Goal: Book appointment/travel/reservation

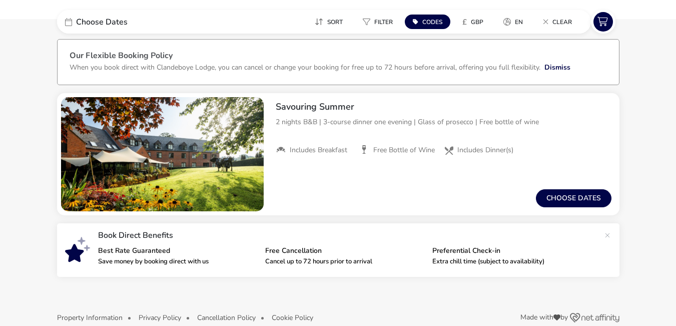
scroll to position [56, 0]
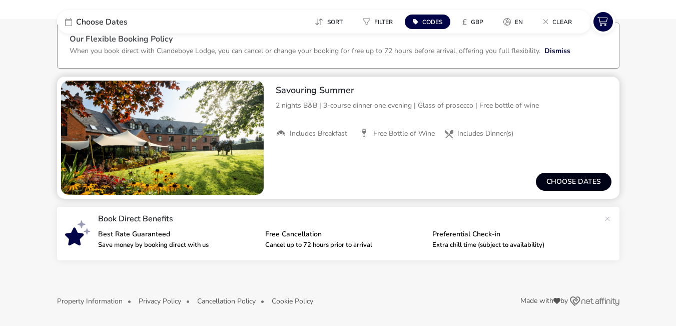
click at [579, 178] on button "Choose dates" at bounding box center [574, 182] width 76 height 18
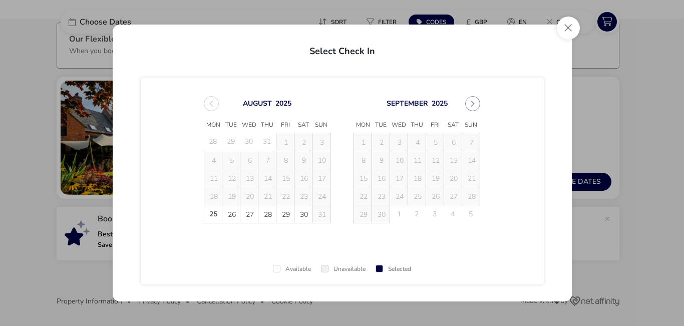
click at [399, 141] on td "3" at bounding box center [399, 142] width 18 height 18
click at [469, 104] on button "Next Month" at bounding box center [472, 103] width 15 height 15
click at [232, 143] on td "2" at bounding box center [231, 142] width 18 height 18
click at [229, 141] on td "2" at bounding box center [231, 142] width 18 height 18
click at [568, 29] on button "Close" at bounding box center [568, 28] width 23 height 23
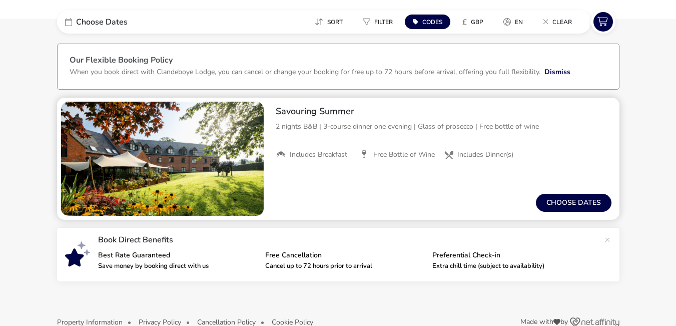
scroll to position [0, 0]
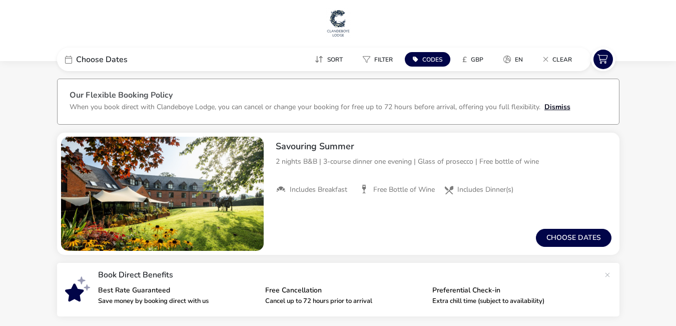
click at [558, 106] on button "Dismiss" at bounding box center [558, 107] width 26 height 11
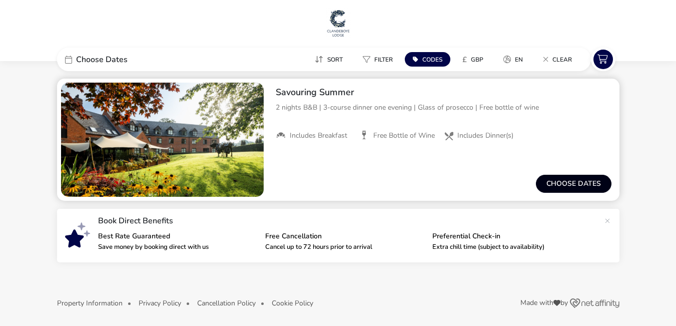
click at [571, 182] on button "Choose dates" at bounding box center [574, 184] width 76 height 18
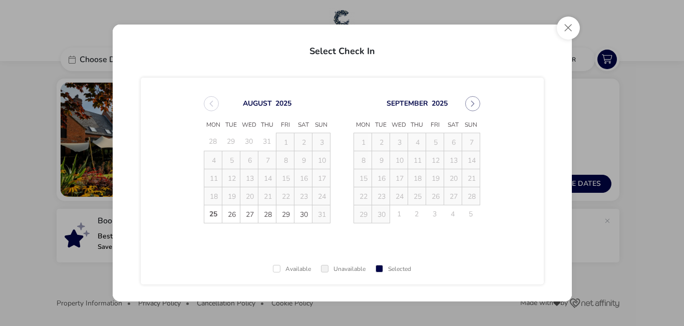
click at [360, 141] on td "1" at bounding box center [363, 142] width 18 height 18
click at [336, 52] on h2 "Select Check In" at bounding box center [342, 49] width 443 height 29
click at [566, 26] on button "Close" at bounding box center [568, 28] width 23 height 23
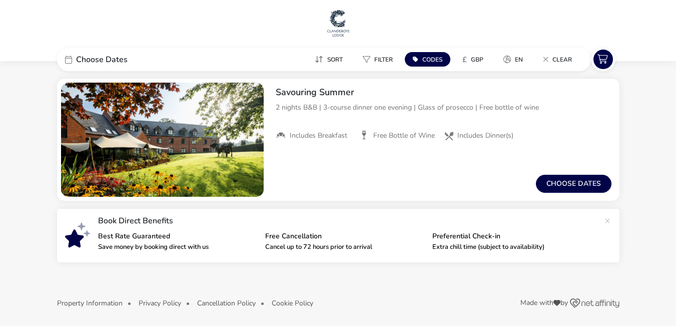
click at [68, 60] on icon at bounding box center [68, 60] width 7 height 8
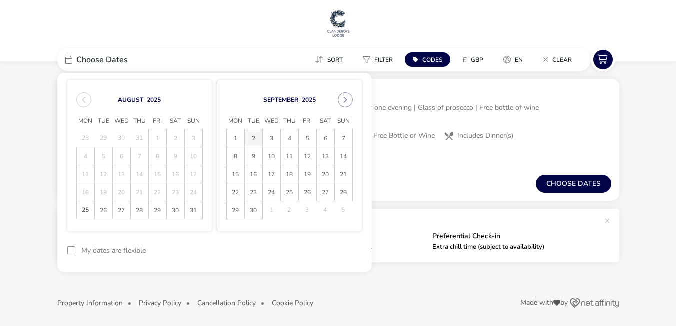
click at [252, 136] on span "2" at bounding box center [254, 138] width 18 height 18
click at [73, 249] on div at bounding box center [71, 250] width 8 height 8
click at [444, 289] on naf-pibe-footer "Property Information Privacy Policy Cancellation Policy Cookie Policy Made with…" at bounding box center [338, 305] width 676 height 46
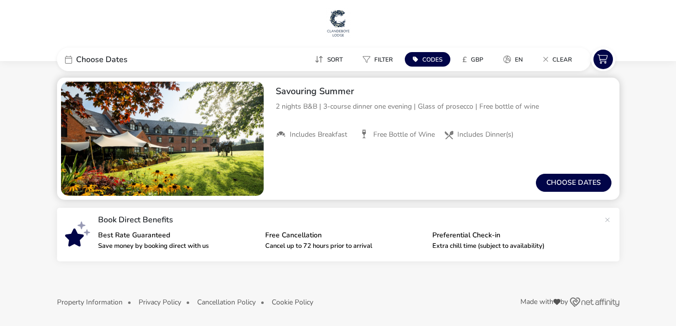
scroll to position [0, 0]
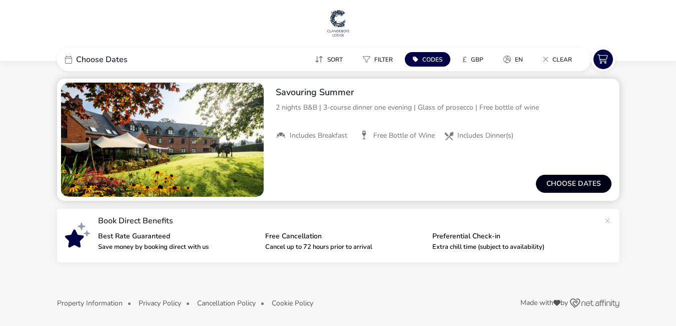
click at [562, 181] on button "Choose dates" at bounding box center [574, 184] width 76 height 18
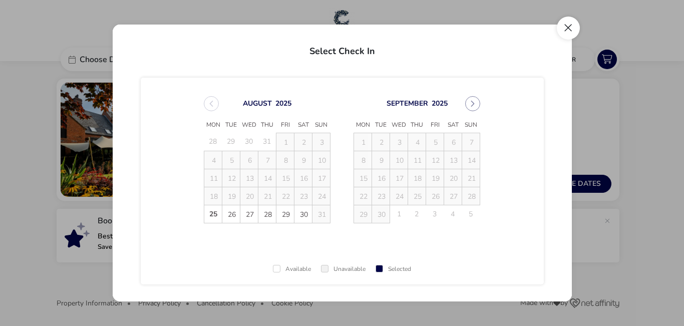
click at [569, 30] on button "Close" at bounding box center [568, 28] width 23 height 23
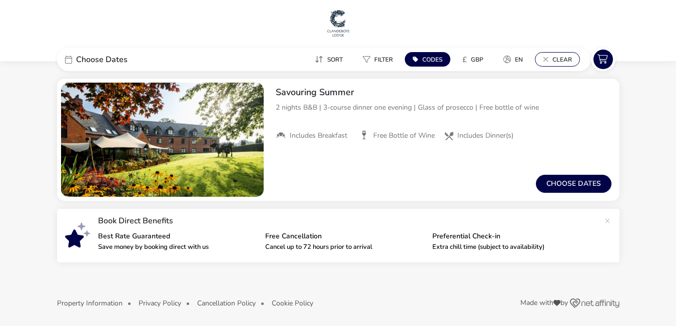
click at [564, 56] on span "Clear" at bounding box center [563, 60] width 20 height 8
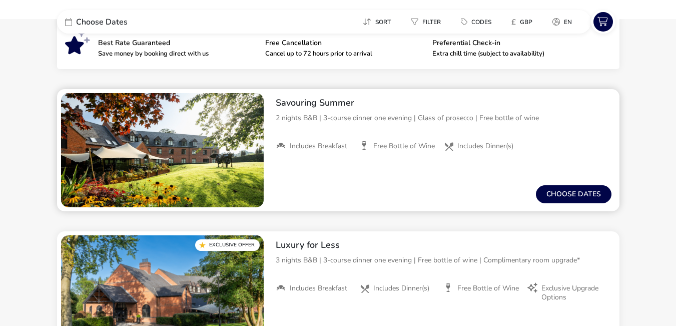
scroll to position [200, 0]
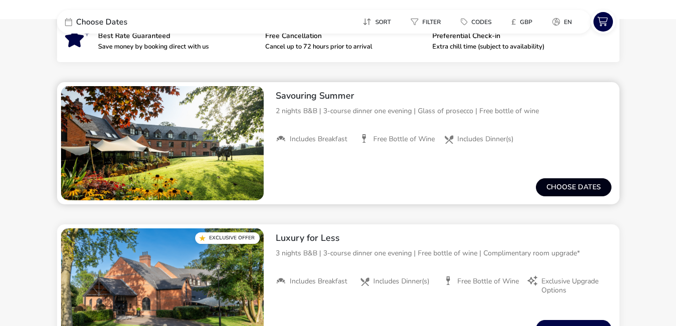
click at [565, 184] on button "Choose dates" at bounding box center [574, 187] width 76 height 18
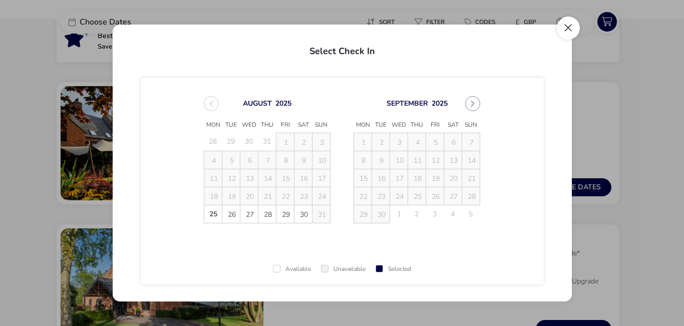
click at [569, 27] on button "Close" at bounding box center [568, 28] width 23 height 23
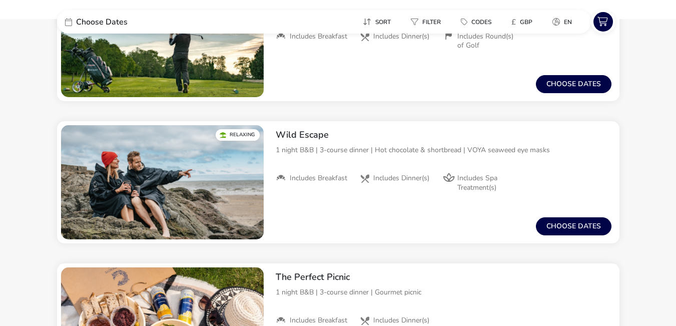
scroll to position [0, 0]
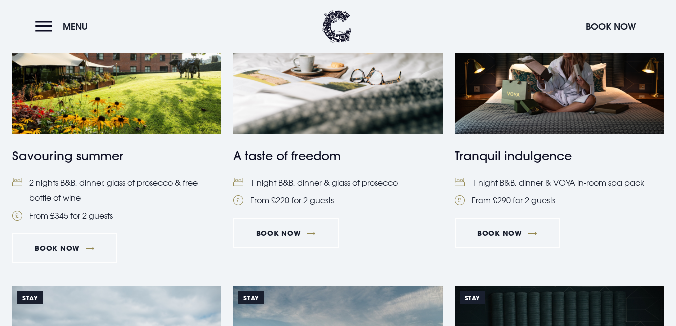
scroll to position [469, 0]
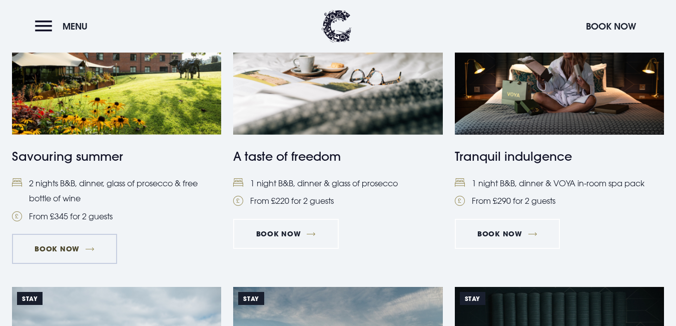
click at [57, 248] on link "Book Now" at bounding box center [64, 249] width 105 height 30
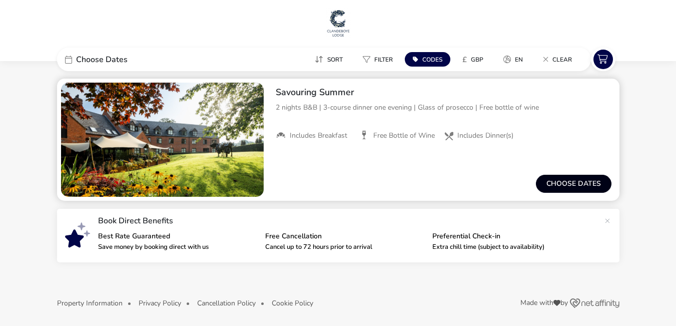
click at [579, 180] on button "Choose dates" at bounding box center [574, 184] width 76 height 18
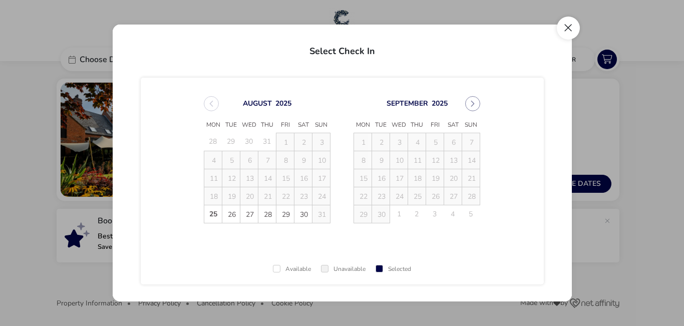
click at [569, 26] on button "Close" at bounding box center [568, 28] width 23 height 23
